Goal: Transaction & Acquisition: Download file/media

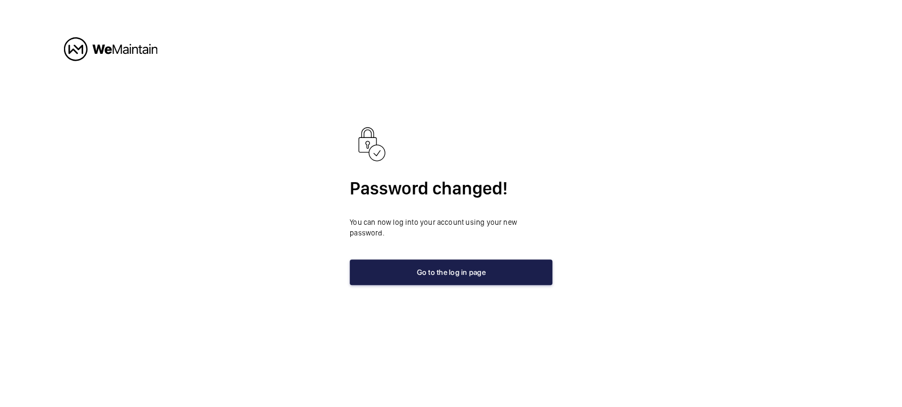
click at [448, 268] on button "Go to the log in page" at bounding box center [451, 273] width 203 height 26
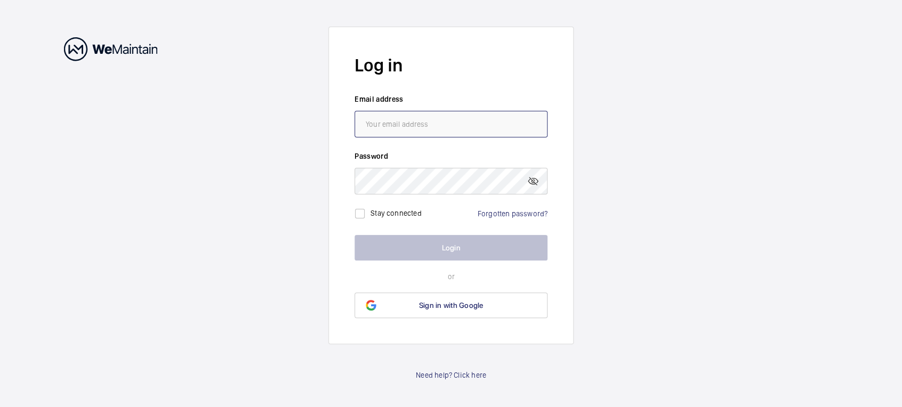
click at [411, 126] on input "email" at bounding box center [450, 124] width 193 height 27
type input "[PERSON_NAME][EMAIL_ADDRESS][DOMAIN_NAME]"
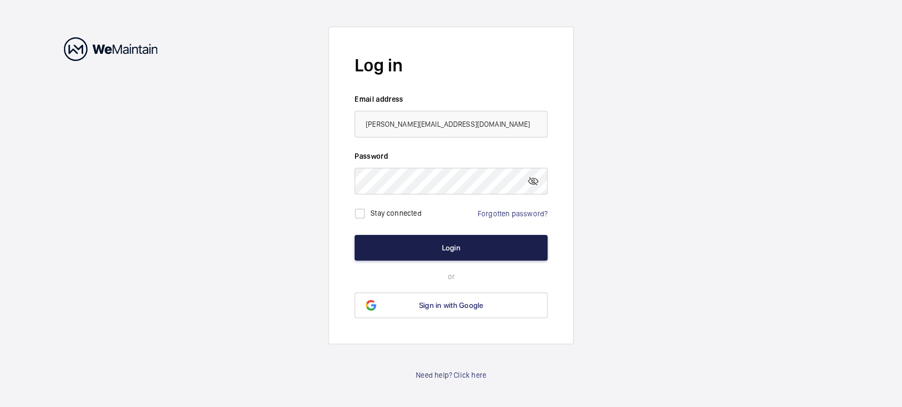
click at [446, 244] on button "Login" at bounding box center [450, 248] width 193 height 26
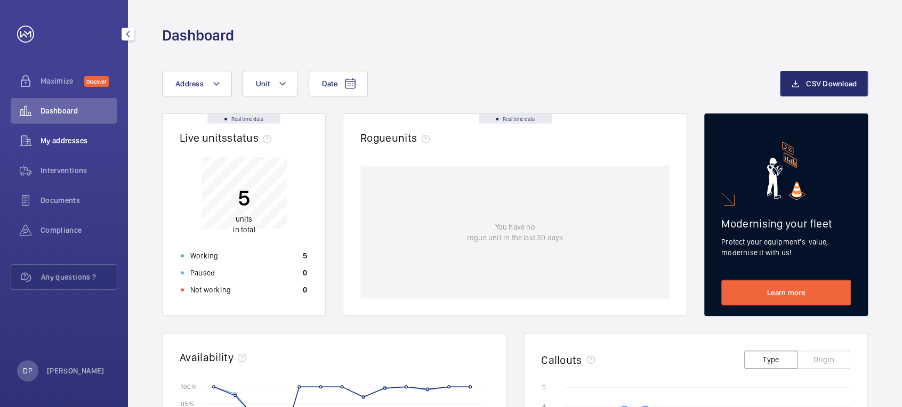
click at [82, 137] on span "My addresses" at bounding box center [79, 140] width 77 height 11
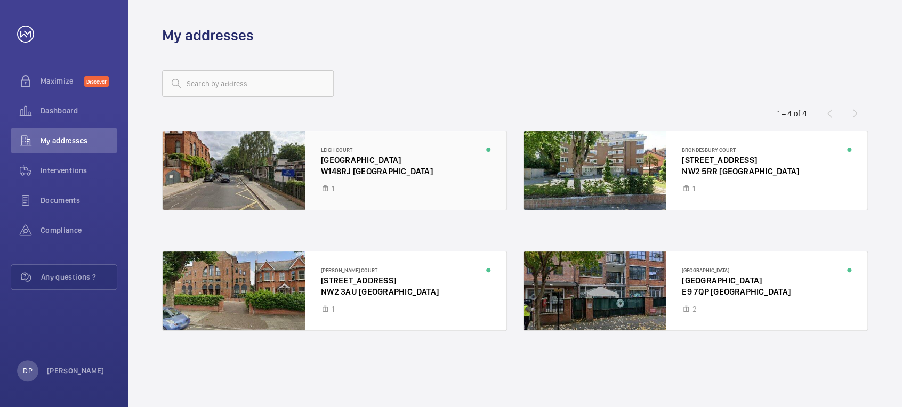
click at [332, 161] on div at bounding box center [335, 170] width 344 height 79
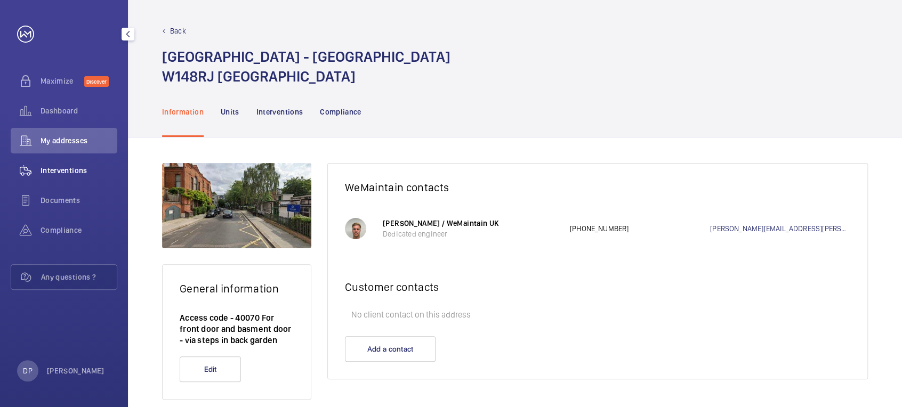
click at [73, 166] on span "Interventions" at bounding box center [79, 170] width 77 height 11
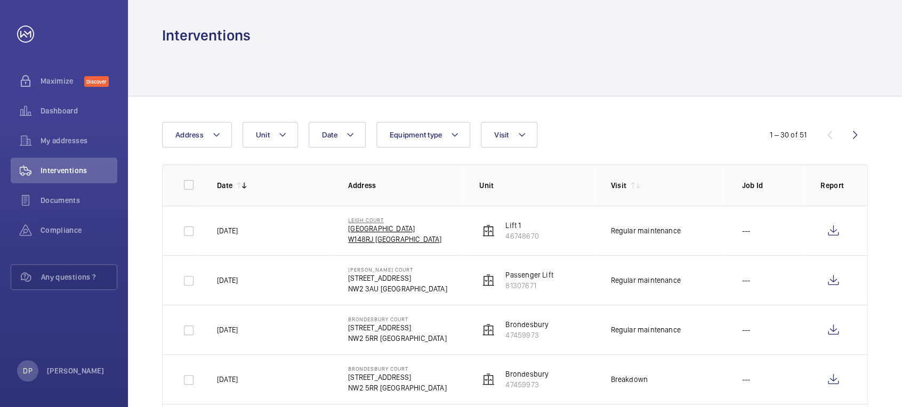
click at [359, 228] on p "[GEOGRAPHIC_DATA]" at bounding box center [394, 228] width 93 height 11
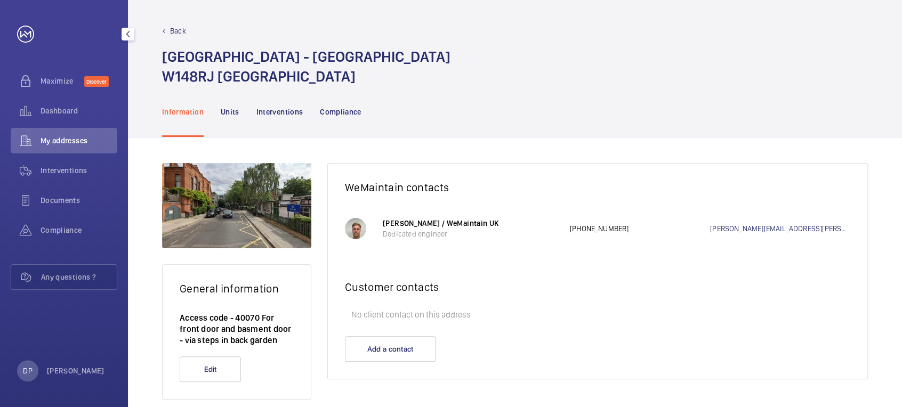
click at [80, 140] on span "My addresses" at bounding box center [79, 140] width 77 height 11
click at [66, 168] on span "Interventions" at bounding box center [79, 170] width 77 height 11
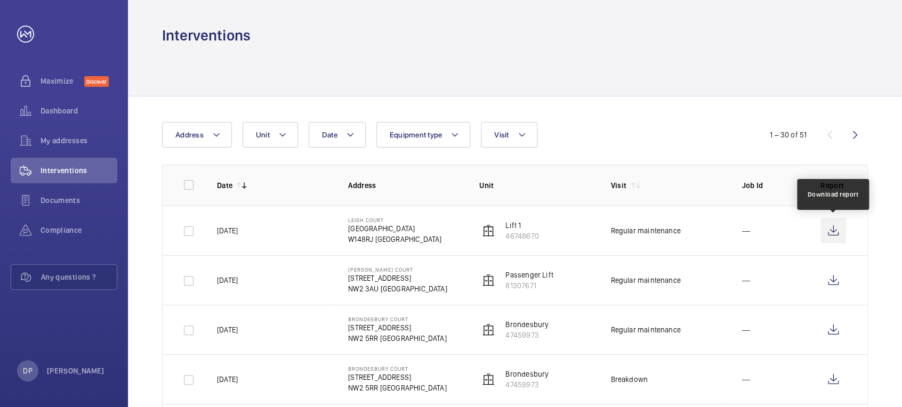
click at [836, 232] on wm-front-icon-button at bounding box center [833, 231] width 26 height 26
